Goal: Information Seeking & Learning: Learn about a topic

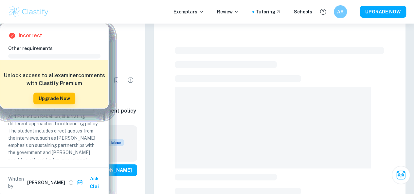
scroll to position [155, 0]
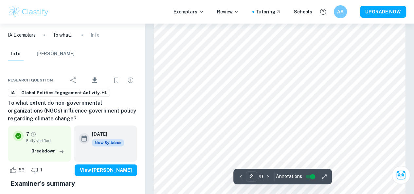
scroll to position [400, 0]
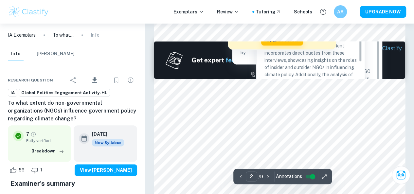
type input "1"
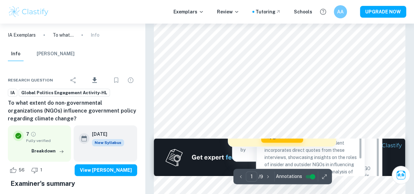
scroll to position [241, 0]
click at [288, 99] on div at bounding box center [256, 101] width 148 height 9
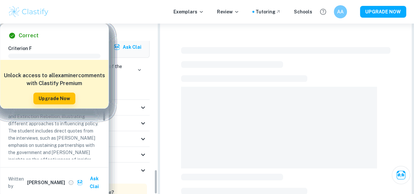
scroll to position [1014, 0]
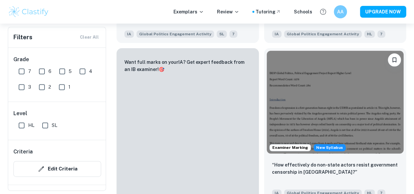
scroll to position [507, 0]
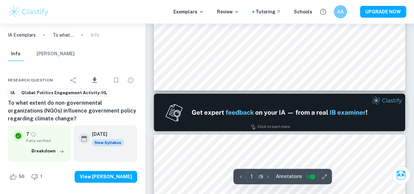
scroll to position [294, 0]
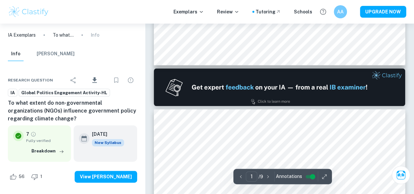
type input "2"
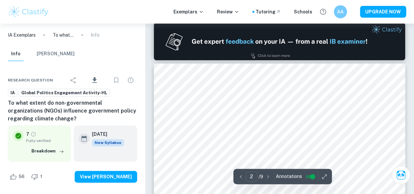
scroll to position [368, 0]
